Goal: Information Seeking & Learning: Find specific fact

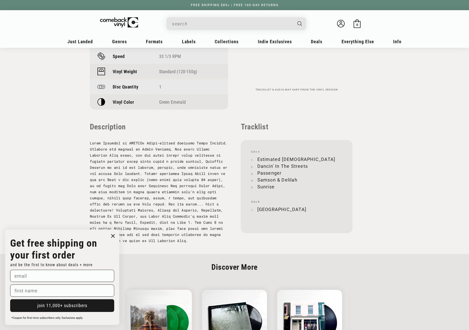
scroll to position [432, 0]
drag, startPoint x: 258, startPoint y: 157, endPoint x: 300, endPoint y: 158, distance: 41.4
click at [300, 158] on li "Estimated [DEMOGRAPHIC_DATA]" at bounding box center [296, 158] width 91 height 7
copy li "Estimated [DEMOGRAPHIC_DATA]"
drag, startPoint x: 258, startPoint y: 164, endPoint x: 307, endPoint y: 163, distance: 49.3
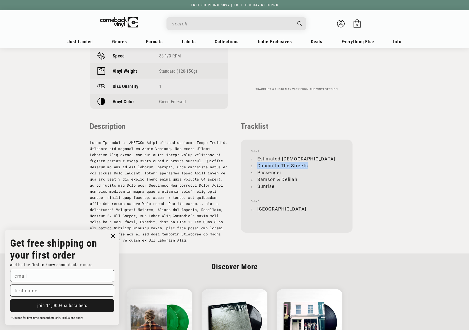
click at [307, 163] on li "Dancin' In The Streets" at bounding box center [296, 165] width 91 height 7
copy li "Dancin' In The Streets"
drag, startPoint x: 258, startPoint y: 172, endPoint x: 281, endPoint y: 171, distance: 23.4
click at [281, 171] on li "Passenger" at bounding box center [296, 172] width 91 height 7
copy li "Passenger"
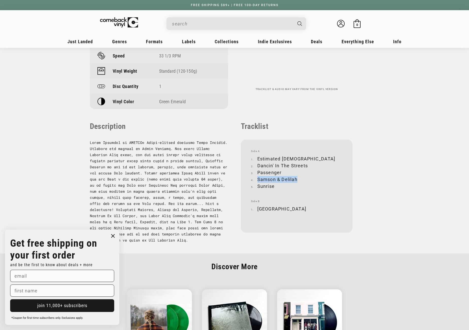
drag, startPoint x: 258, startPoint y: 179, endPoint x: 297, endPoint y: 177, distance: 39.2
click at [297, 177] on li "Samson & Delilah" at bounding box center [296, 179] width 91 height 7
copy li "Samson & Delilah"
drag, startPoint x: 258, startPoint y: 186, endPoint x: 274, endPoint y: 185, distance: 16.0
click at [274, 185] on li "Sunrise" at bounding box center [296, 186] width 91 height 7
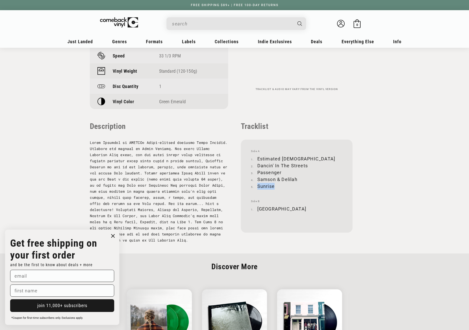
copy li "Sunrise"
drag, startPoint x: 258, startPoint y: 208, endPoint x: 293, endPoint y: 208, distance: 35.3
click at [293, 208] on li "[GEOGRAPHIC_DATA]" at bounding box center [296, 208] width 91 height 7
copy li "[GEOGRAPHIC_DATA]"
